Goal: Ask a question

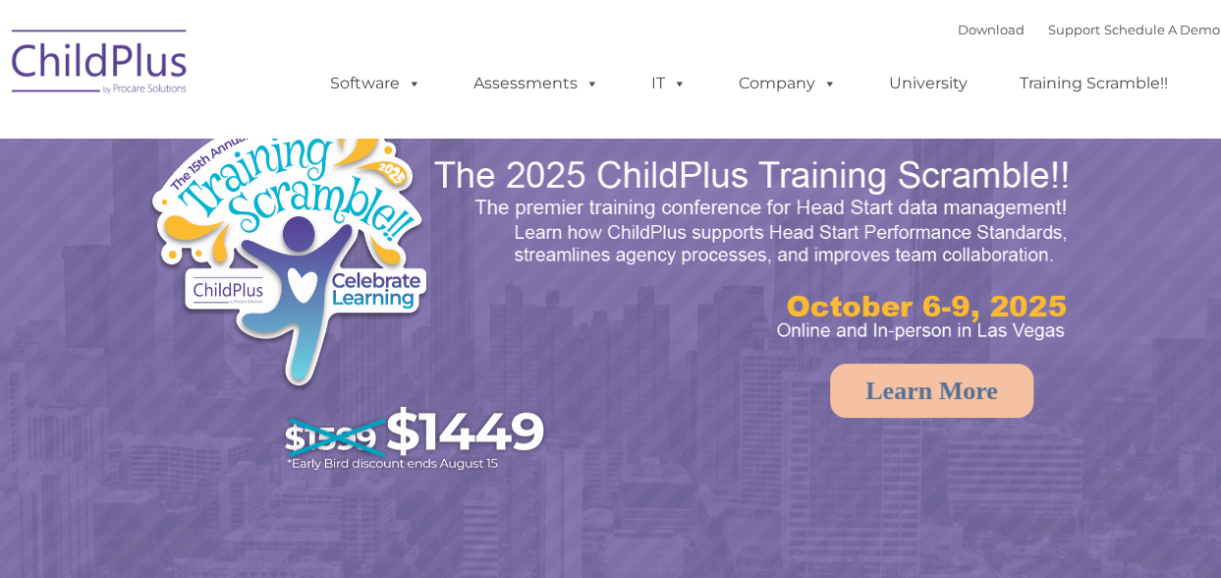
select select "MEDIUM"
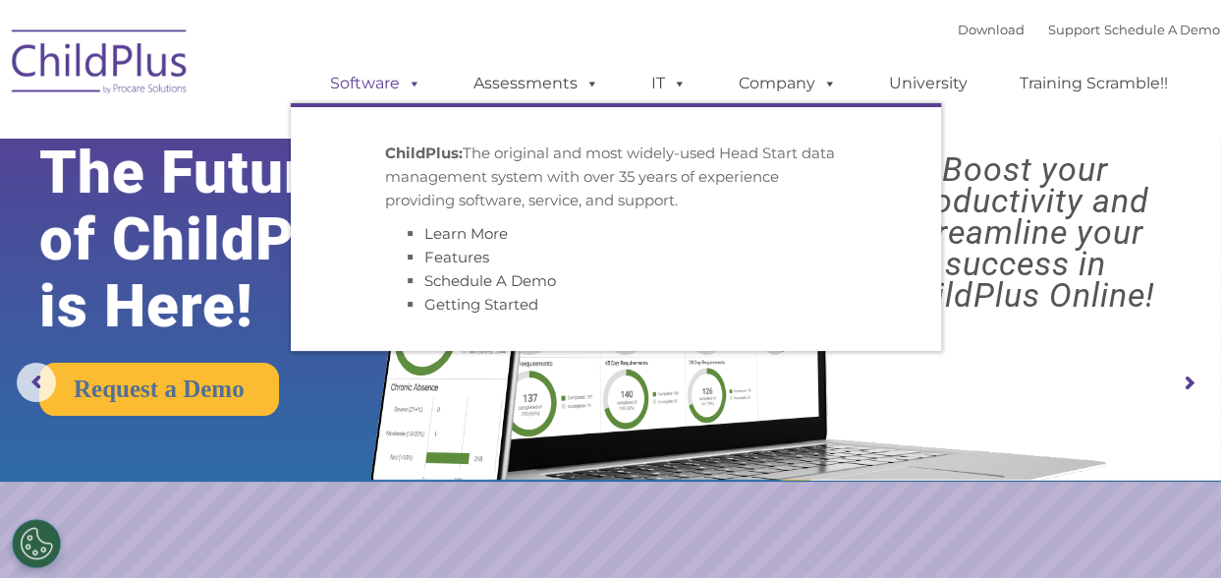
click at [407, 85] on span at bounding box center [411, 83] width 22 height 19
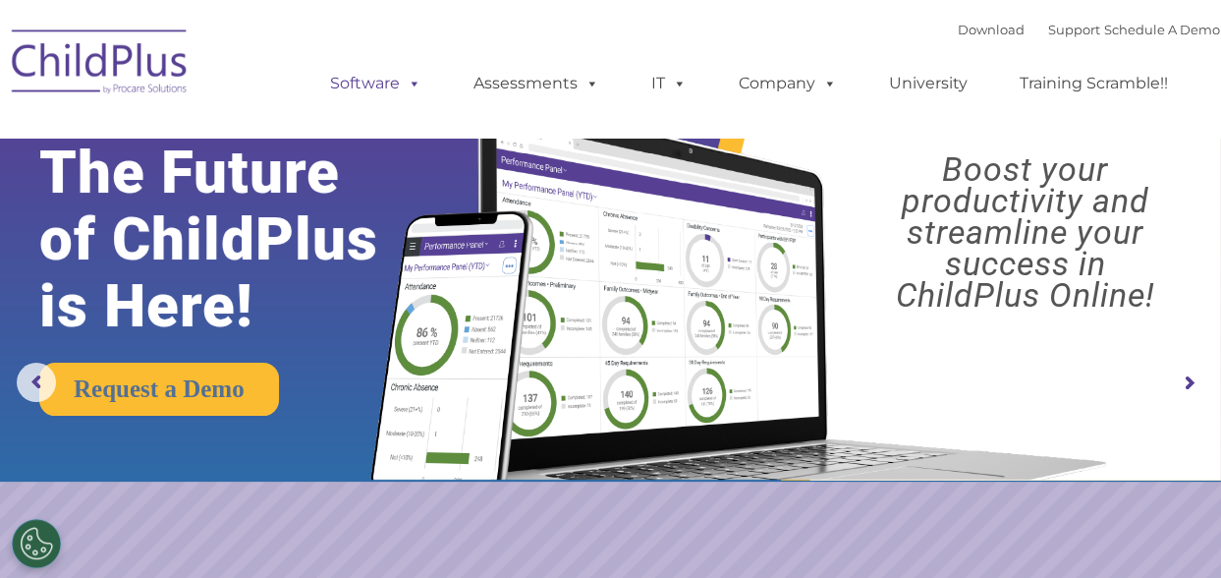
click at [410, 82] on span at bounding box center [411, 83] width 22 height 19
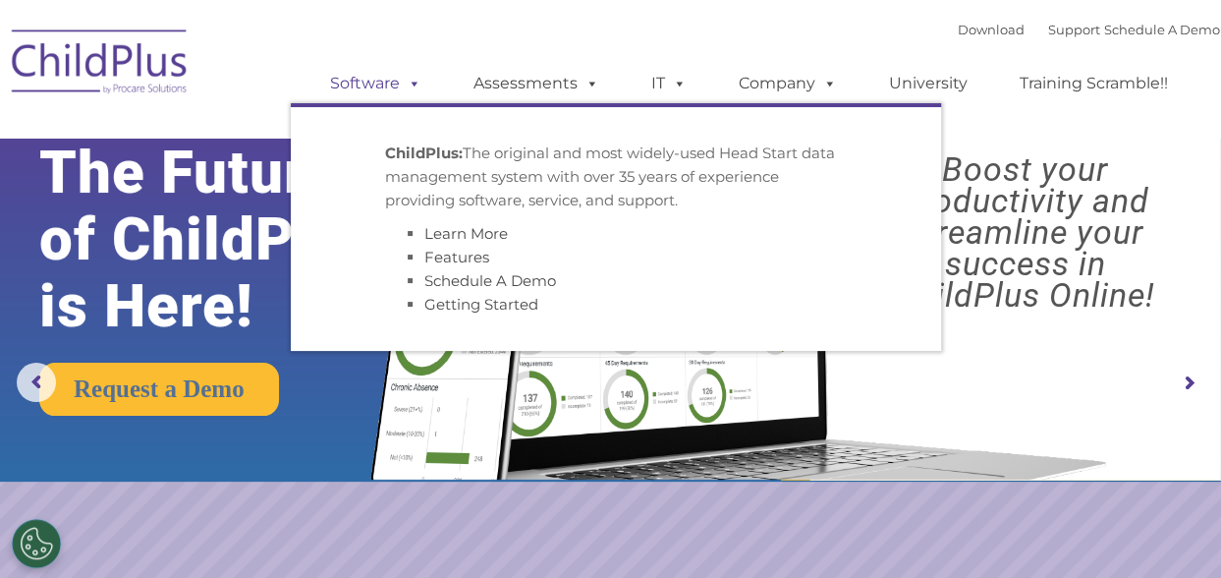
click at [410, 82] on span at bounding box center [411, 83] width 22 height 19
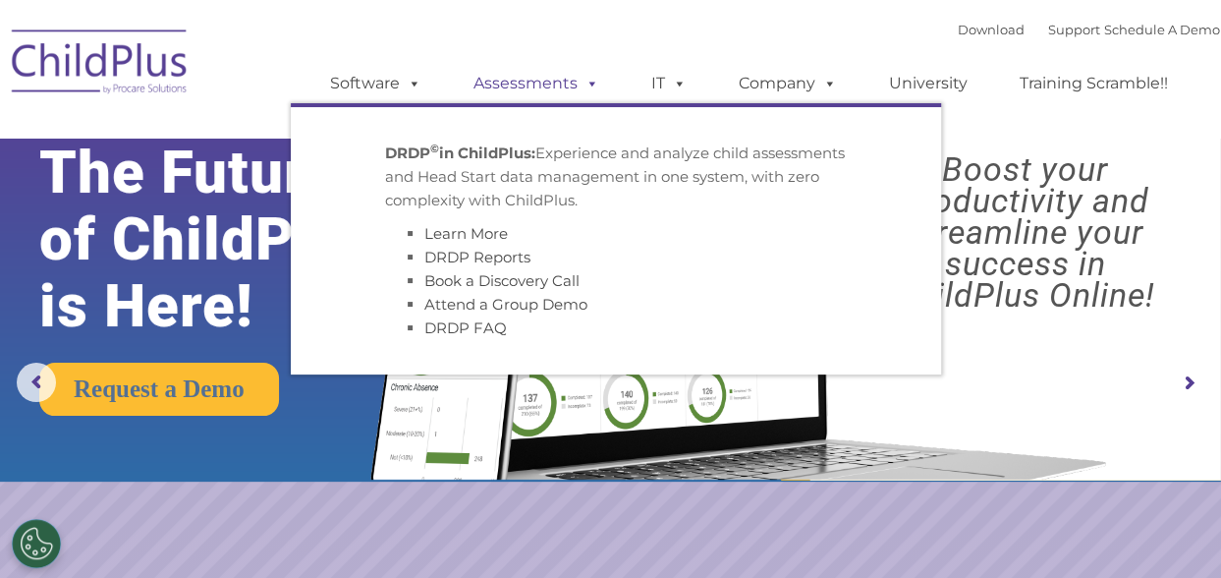
click at [584, 85] on span at bounding box center [589, 83] width 22 height 19
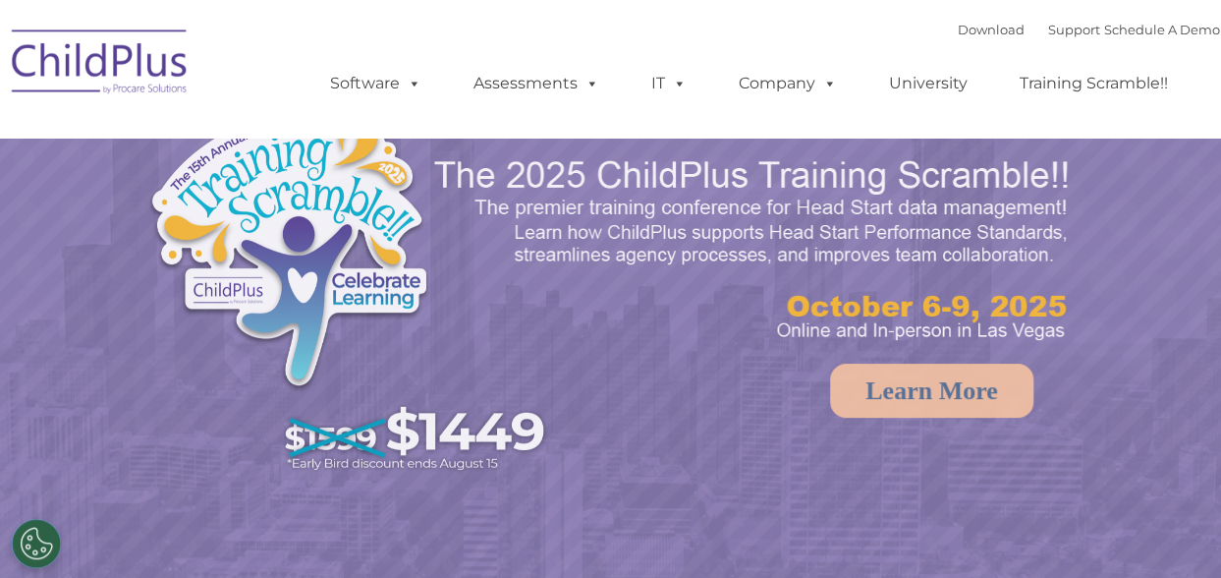
select select "MEDIUM"
